Goal: Task Accomplishment & Management: Use online tool/utility

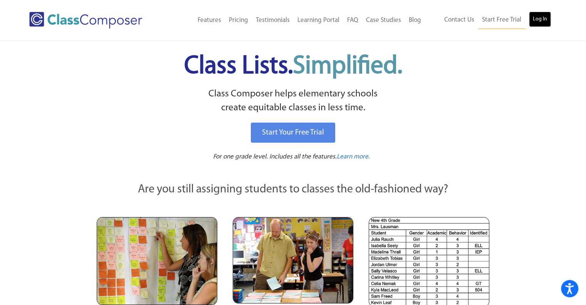
click at [539, 18] on link "Log In" at bounding box center [540, 19] width 22 height 15
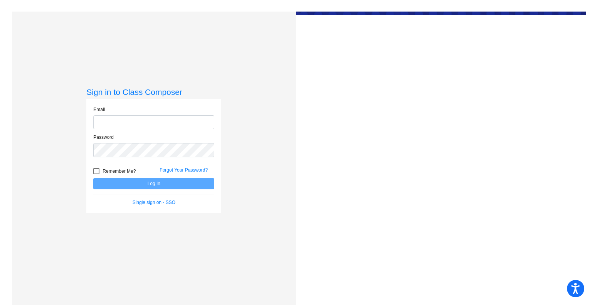
type input "[EMAIL_ADDRESS][DOMAIN_NAME]"
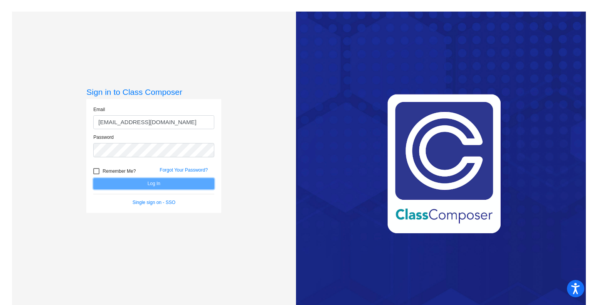
click at [144, 185] on button "Log In" at bounding box center [153, 183] width 121 height 11
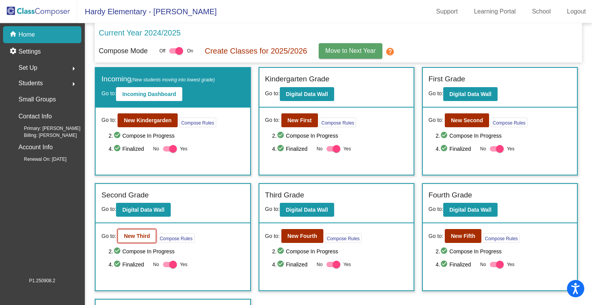
click at [134, 237] on b "New Third" at bounding box center [137, 236] width 26 height 6
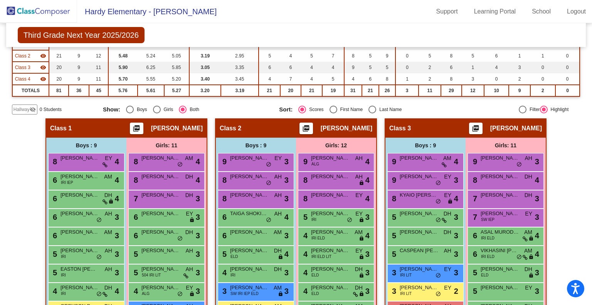
scroll to position [193, 0]
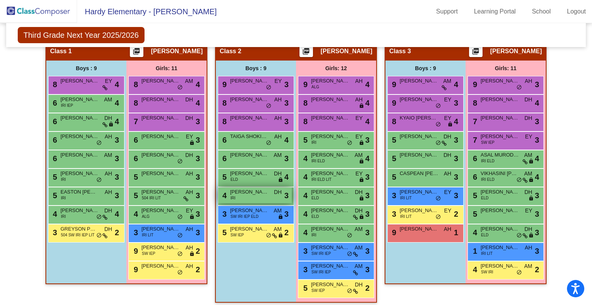
click at [253, 196] on div "4 [PERSON_NAME] IRI DH lock do_not_disturb_alt 3" at bounding box center [255, 195] width 74 height 16
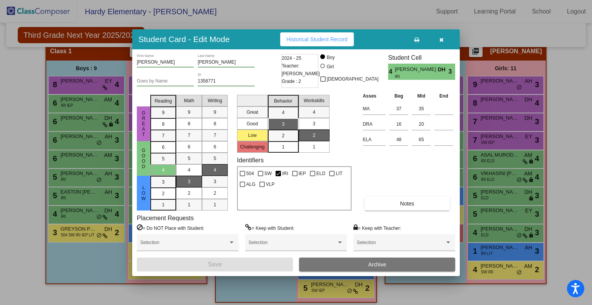
click at [442, 37] on icon "button" at bounding box center [441, 39] width 4 height 5
